Goal: Find specific page/section: Find specific page/section

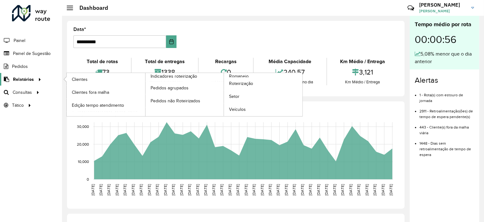
click at [26, 76] on span "Relatórios" at bounding box center [23, 79] width 21 height 7
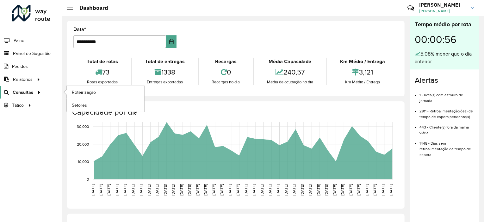
click at [28, 94] on span "Consultas" at bounding box center [23, 92] width 21 height 7
click at [76, 107] on span "Setores" at bounding box center [80, 105] width 16 height 7
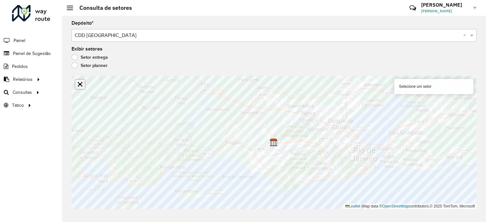
click at [82, 85] on link "Abrir mapa em tela cheia" at bounding box center [79, 84] width 9 height 9
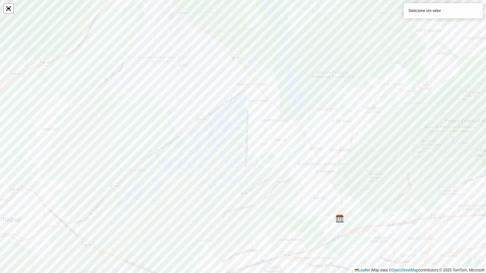
click at [425, 9] on div "Selecione um setor" at bounding box center [443, 10] width 79 height 15
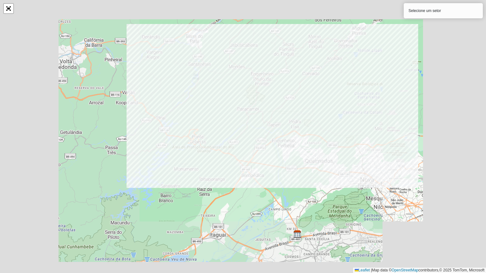
click at [423, 15] on div "Selecione um setor" at bounding box center [443, 10] width 79 height 15
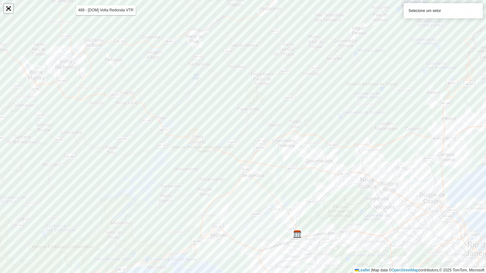
click at [11, 10] on link "Abrir mapa em tela cheia" at bounding box center [8, 8] width 9 height 9
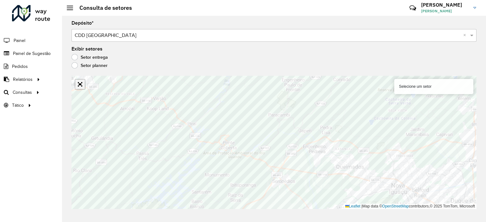
click at [80, 83] on link "Abrir mapa em tela cheia" at bounding box center [79, 84] width 9 height 9
